Goal: Task Accomplishment & Management: Manage account settings

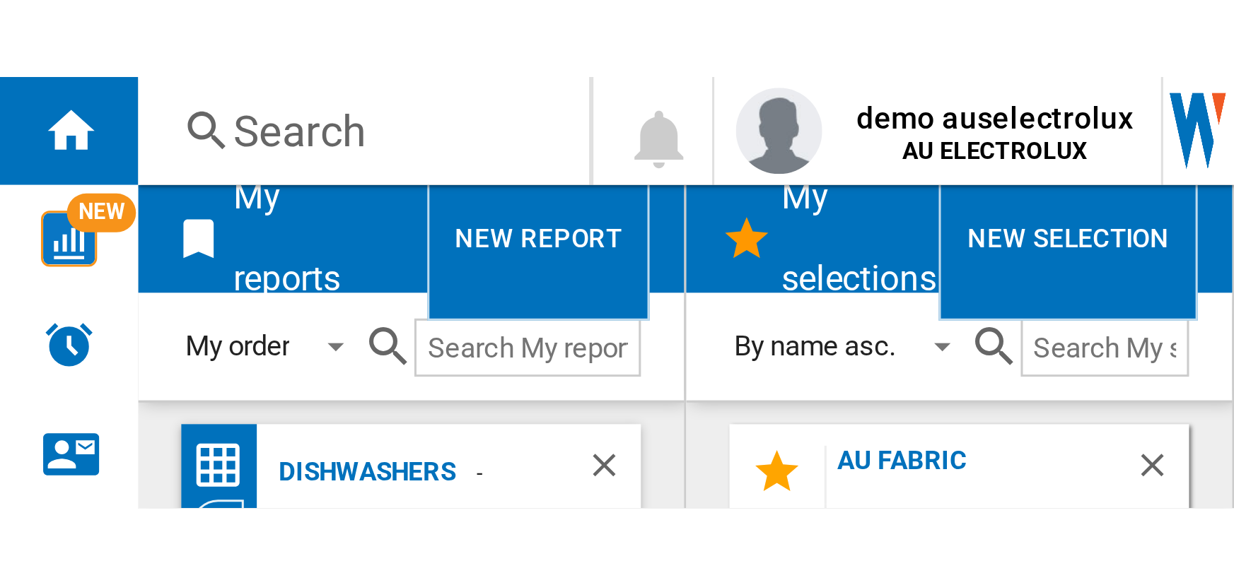
scroll to position [283, 0]
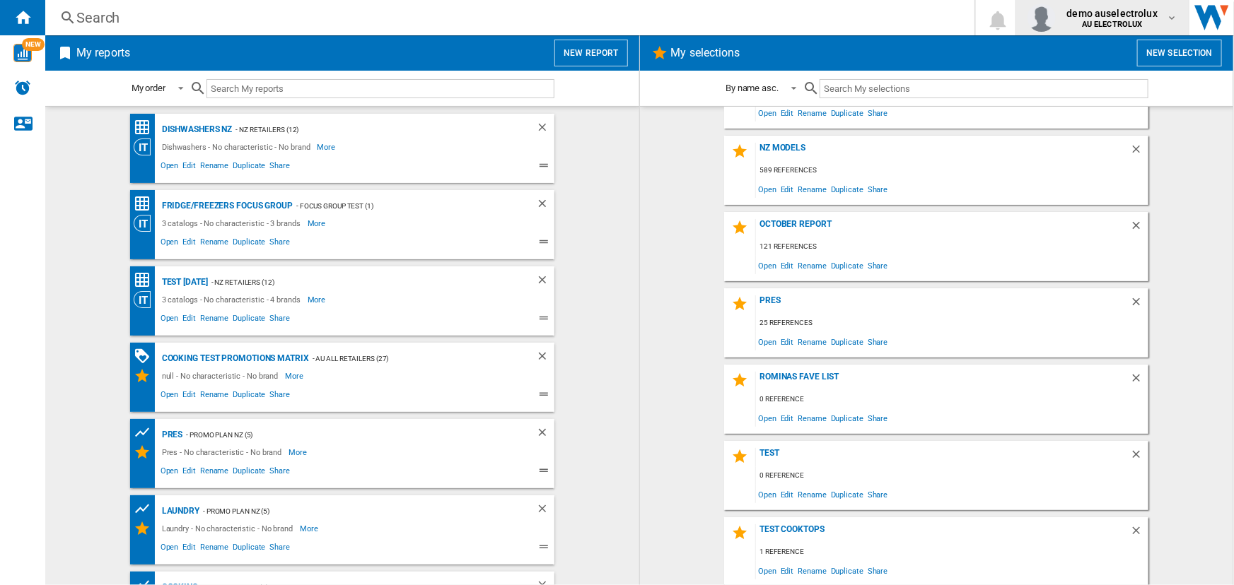
click at [404, 21] on b "AU ELECTROLUX" at bounding box center [1112, 24] width 61 height 9
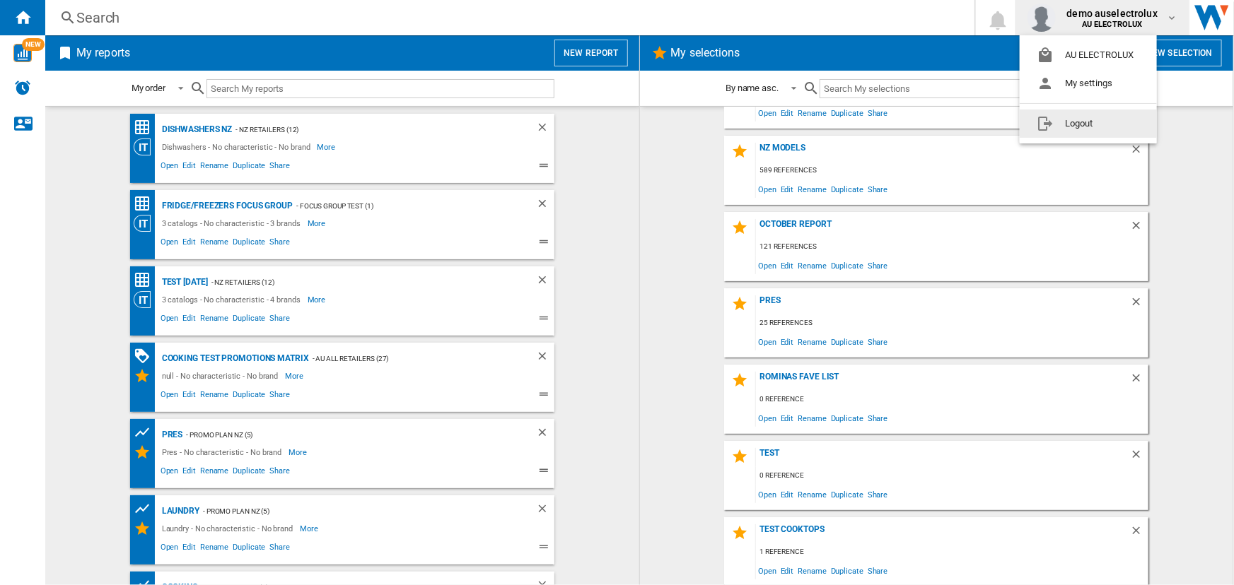
click at [404, 129] on button "Logout" at bounding box center [1087, 124] width 137 height 28
